Goal: Task Accomplishment & Management: Use online tool/utility

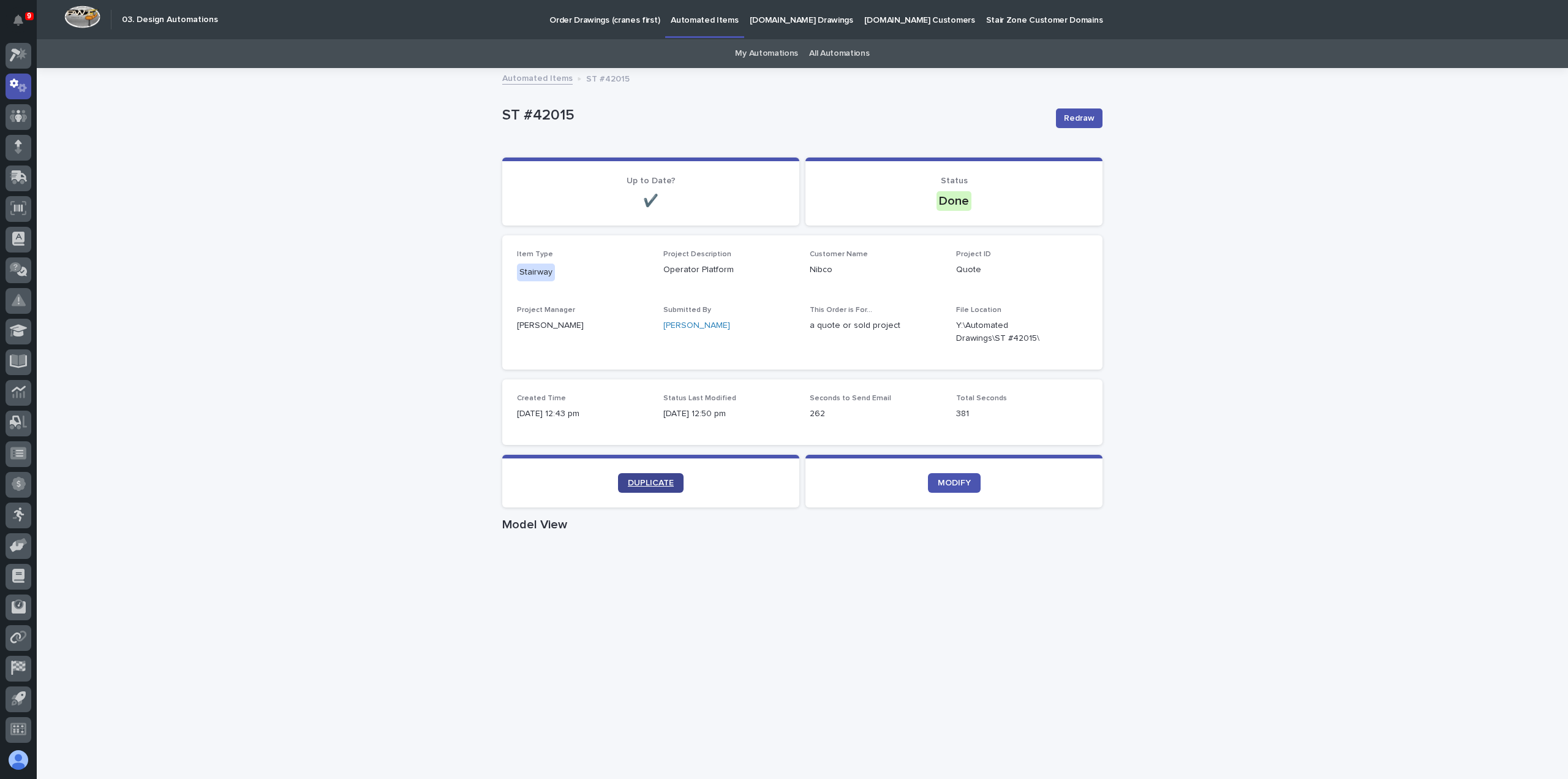
click at [643, 485] on span "DUPLICATE" at bounding box center [650, 483] width 46 height 9
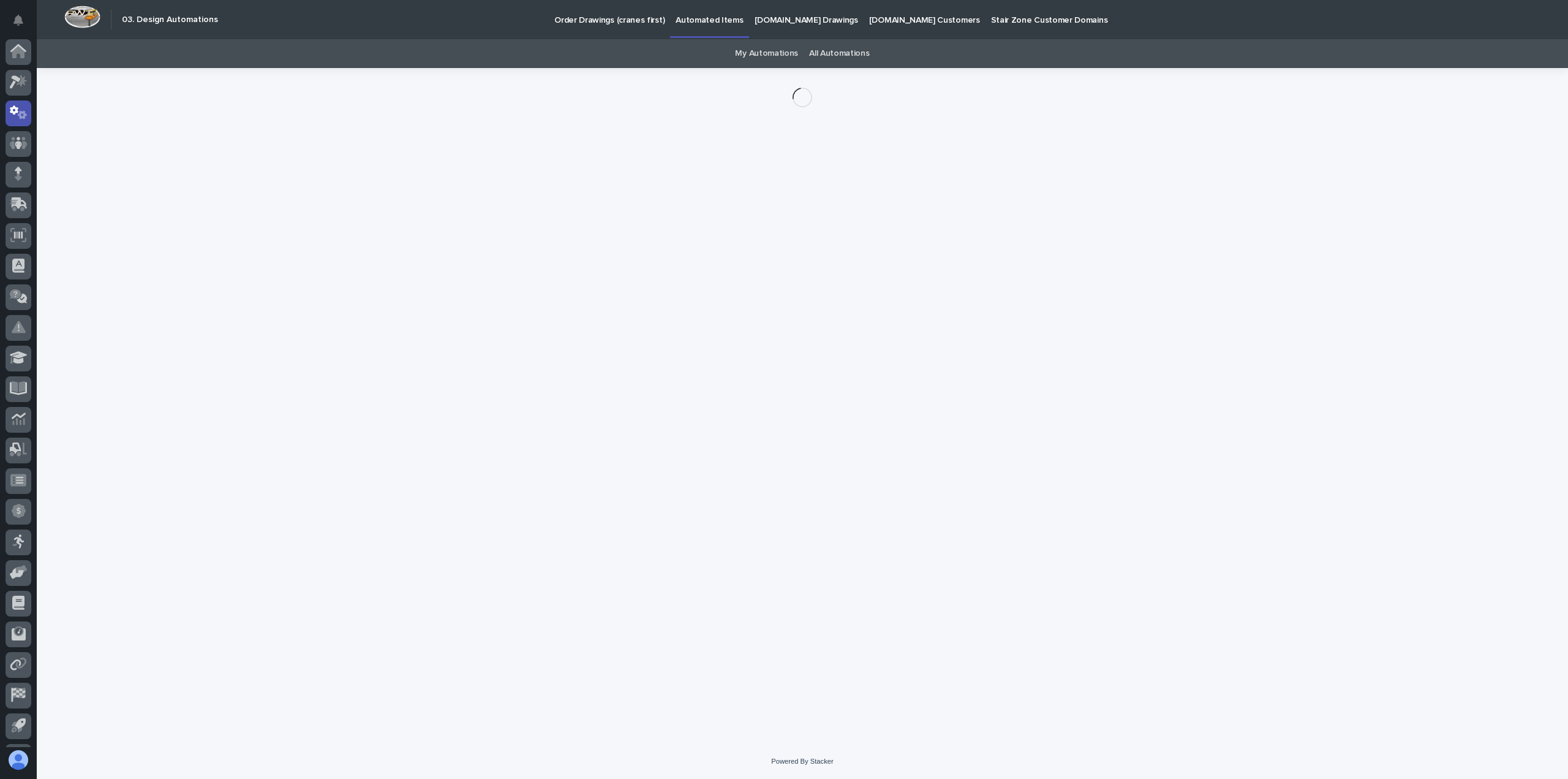
scroll to position [27, 0]
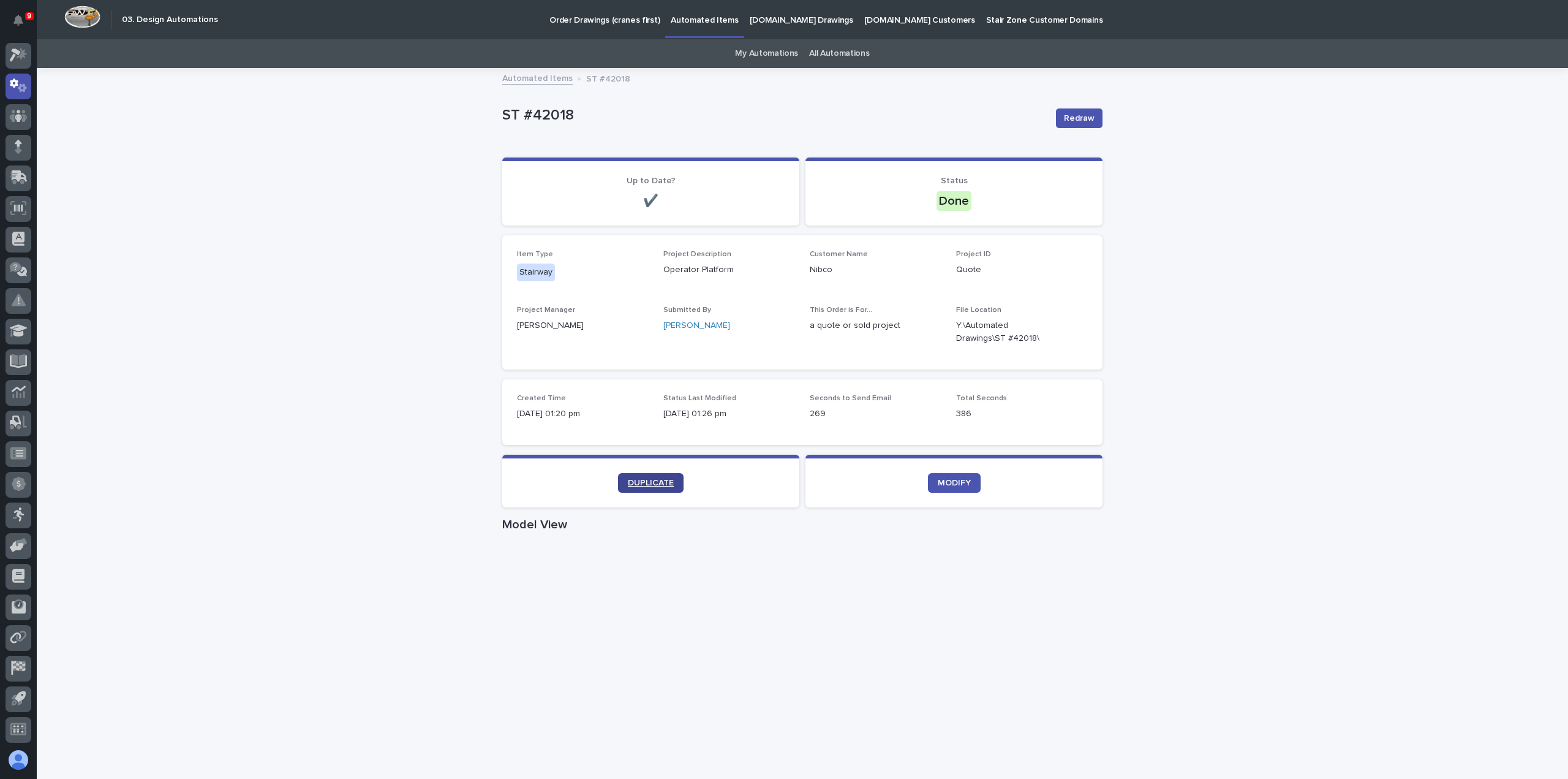
click at [644, 481] on span "DUPLICATE" at bounding box center [650, 483] width 46 height 9
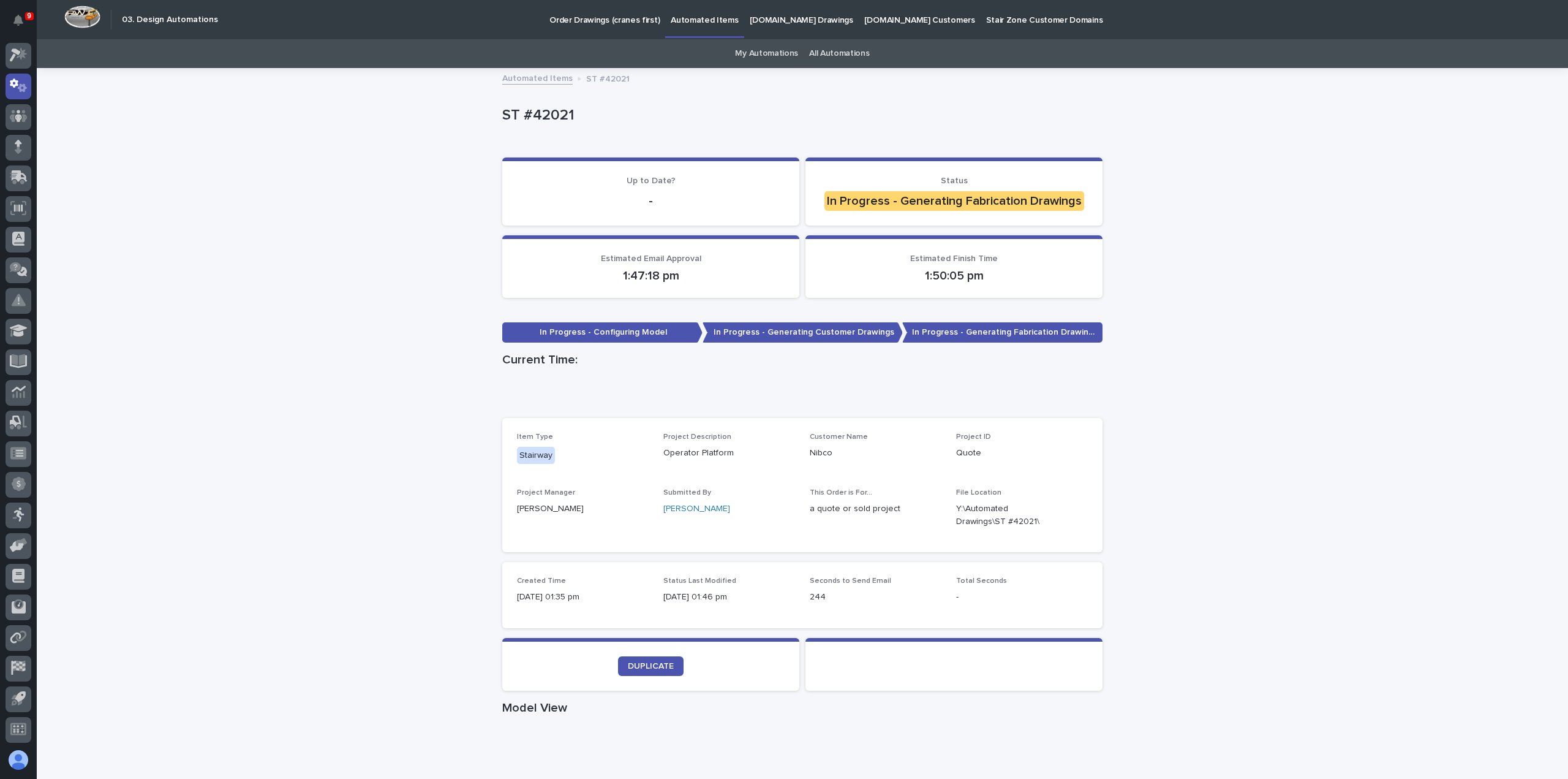
scroll to position [245, 0]
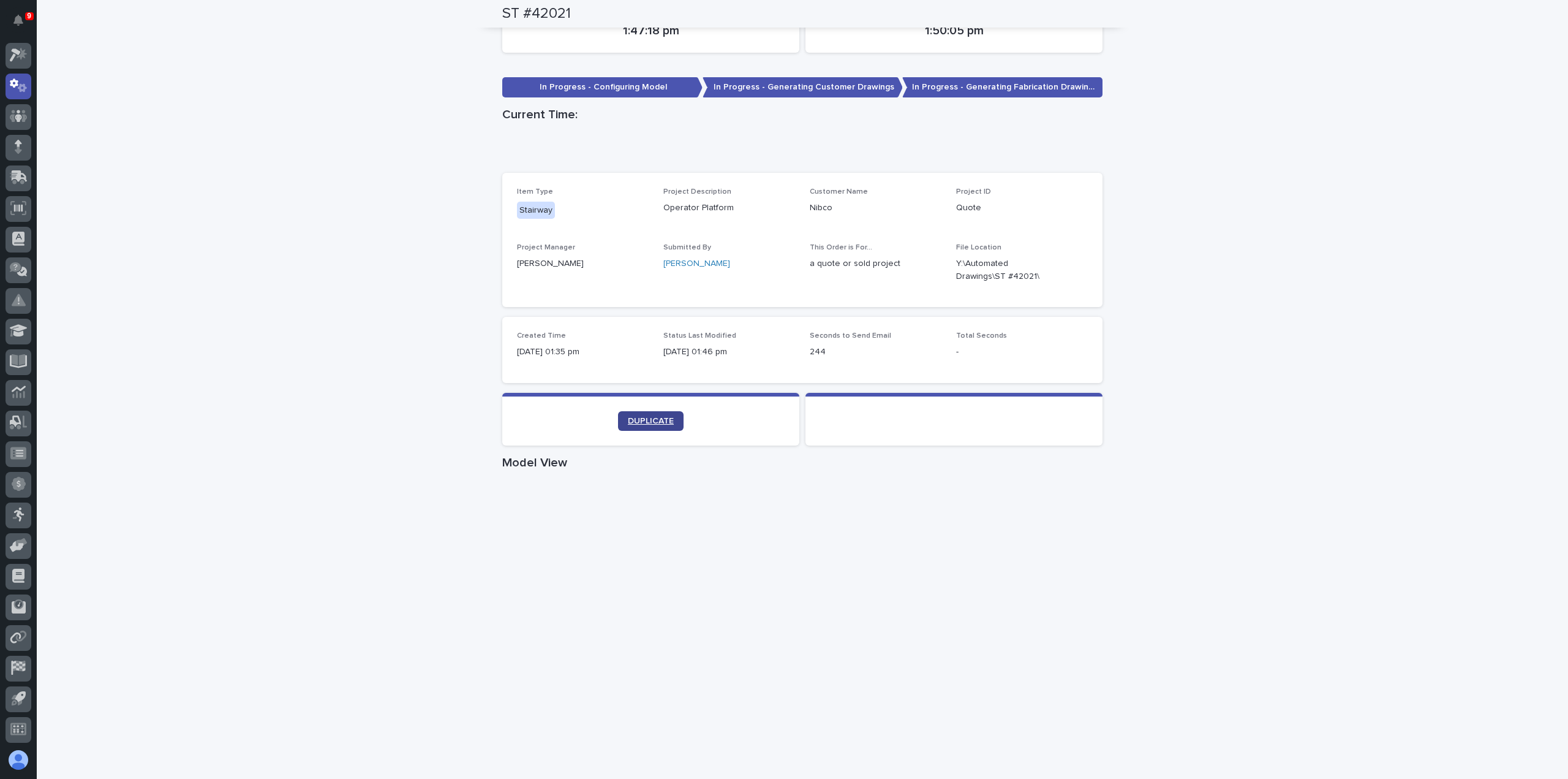
click at [650, 424] on span "DUPLICATE" at bounding box center [650, 421] width 46 height 9
